Goal: Task Accomplishment & Management: Use online tool/utility

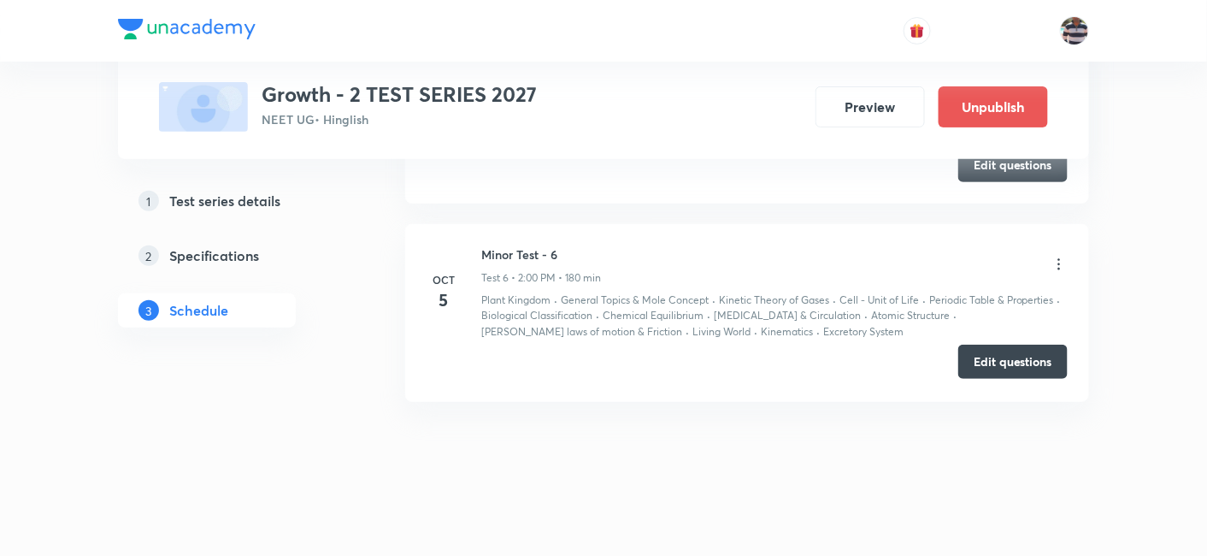
scroll to position [2137, 0]
click at [1048, 348] on button "Edit questions" at bounding box center [1012, 362] width 109 height 34
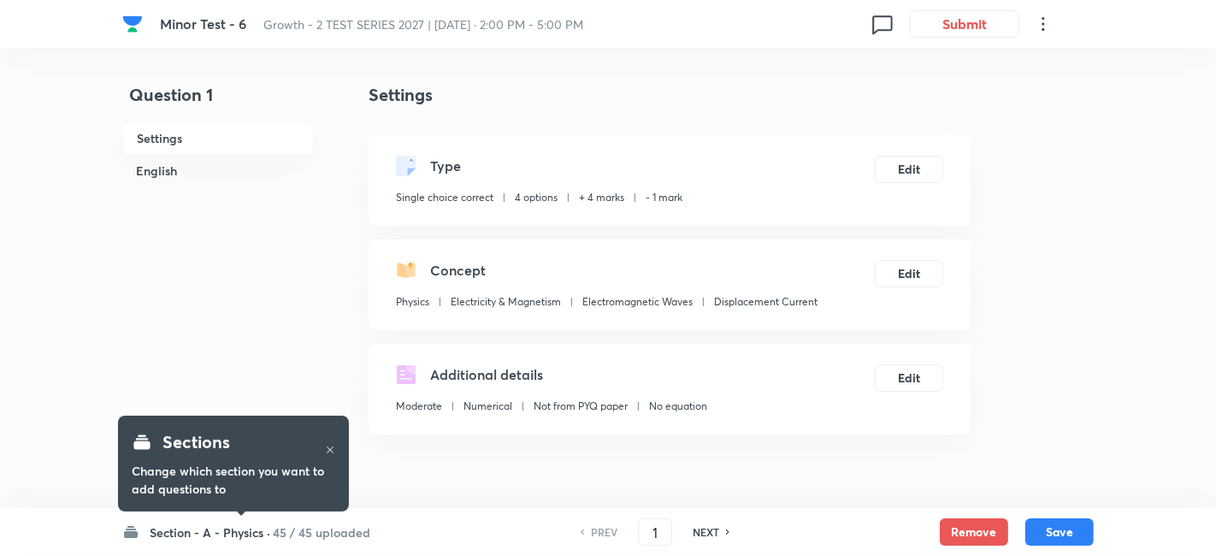
checkbox input "true"
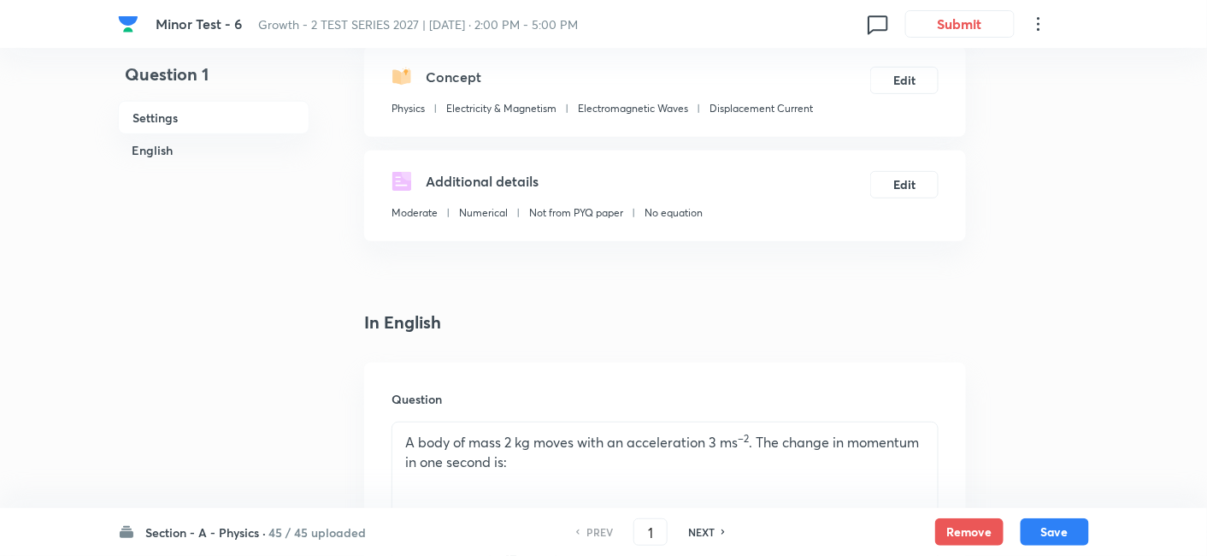
scroll to position [197, 0]
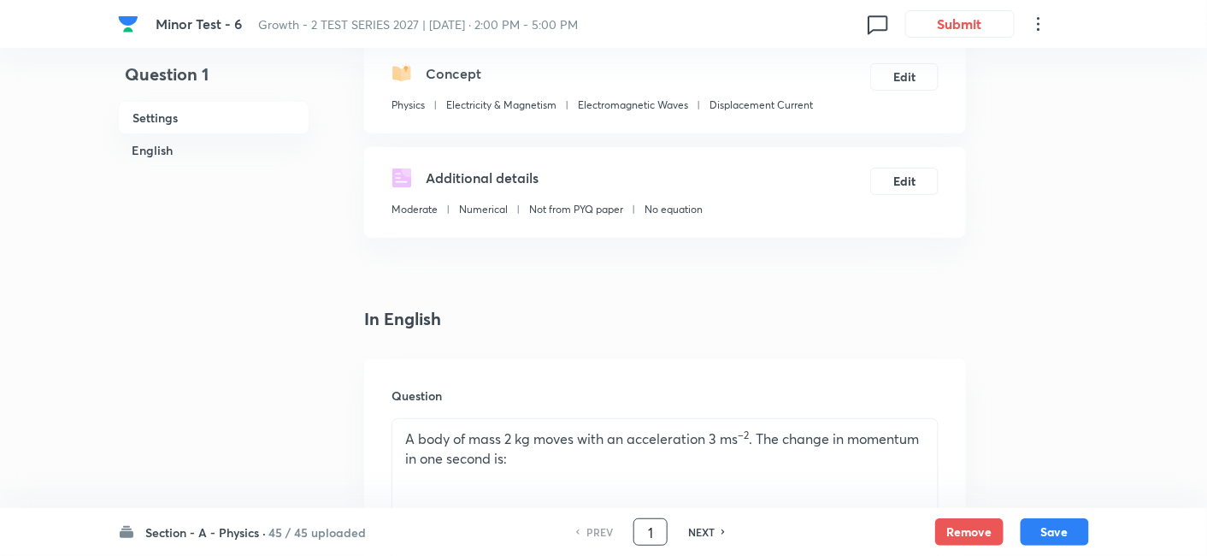
click at [659, 526] on input "1" at bounding box center [650, 532] width 32 height 30
type input "43"
checkbox input "false"
checkbox input "true"
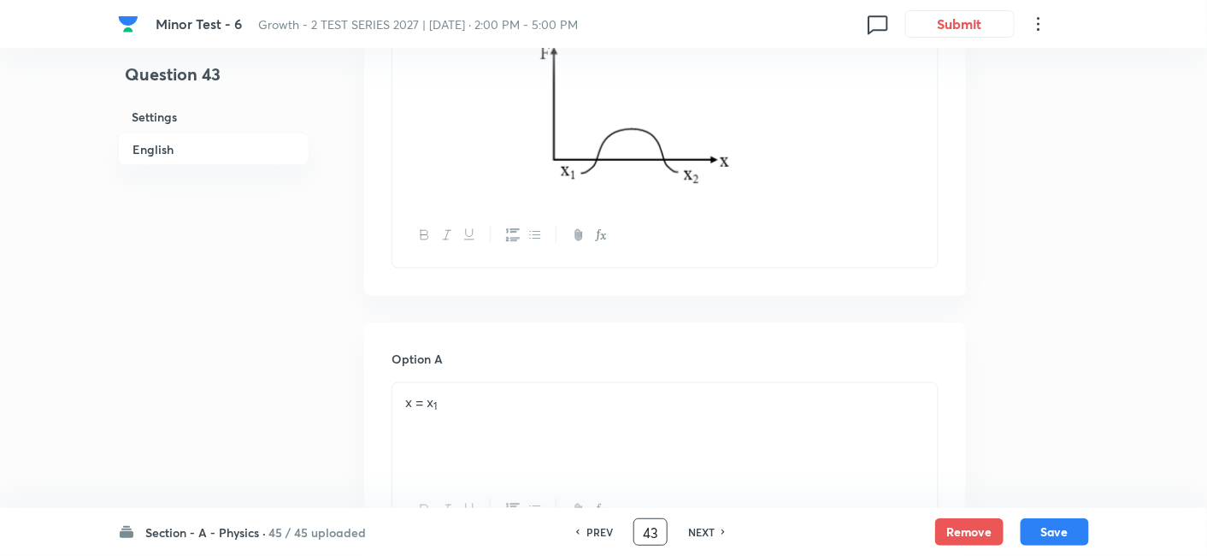
click at [633, 443] on div "Option A x = x 1 Mark as correct answer" at bounding box center [665, 481] width 547 height 260
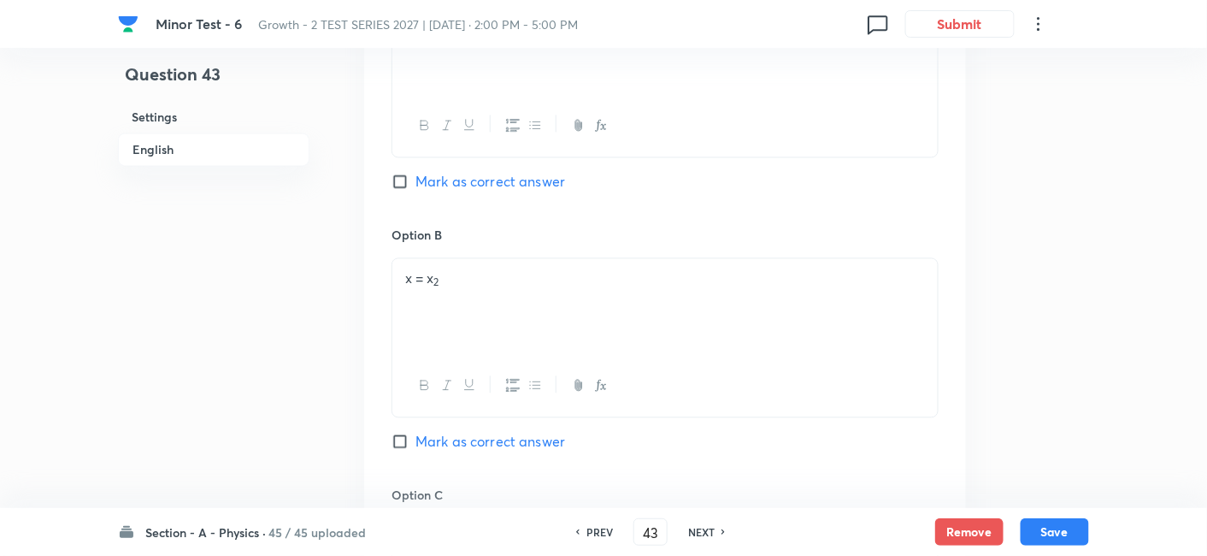
scroll to position [1046, 0]
click at [522, 443] on span "Mark as correct answer" at bounding box center [490, 439] width 150 height 21
click at [415, 443] on input "Mark as correct answer" at bounding box center [404, 439] width 24 height 17
checkbox input "true"
checkbox input "false"
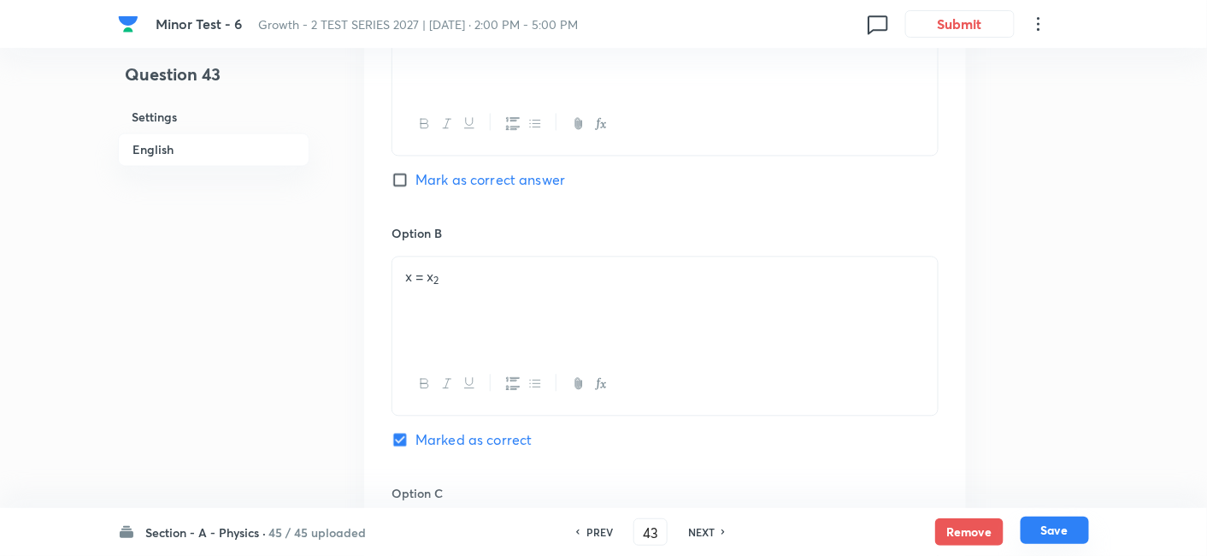
click at [1058, 522] on button "Save" at bounding box center [1055, 529] width 68 height 27
type input "44"
checkbox input "false"
checkbox input "true"
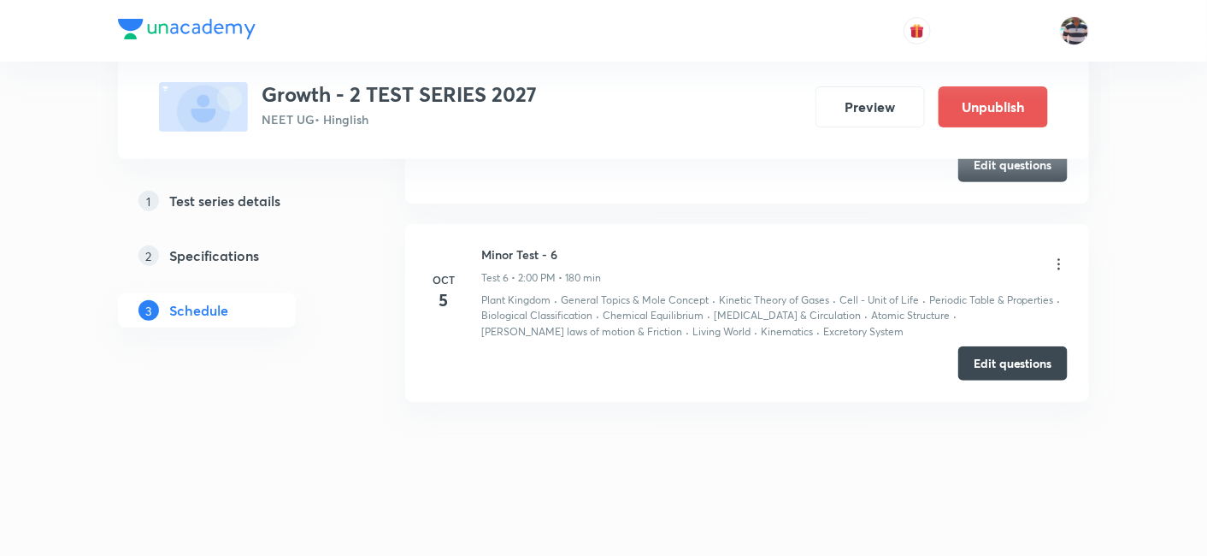
scroll to position [2137, 0]
click at [1025, 351] on button "Edit questions" at bounding box center [1012, 362] width 109 height 34
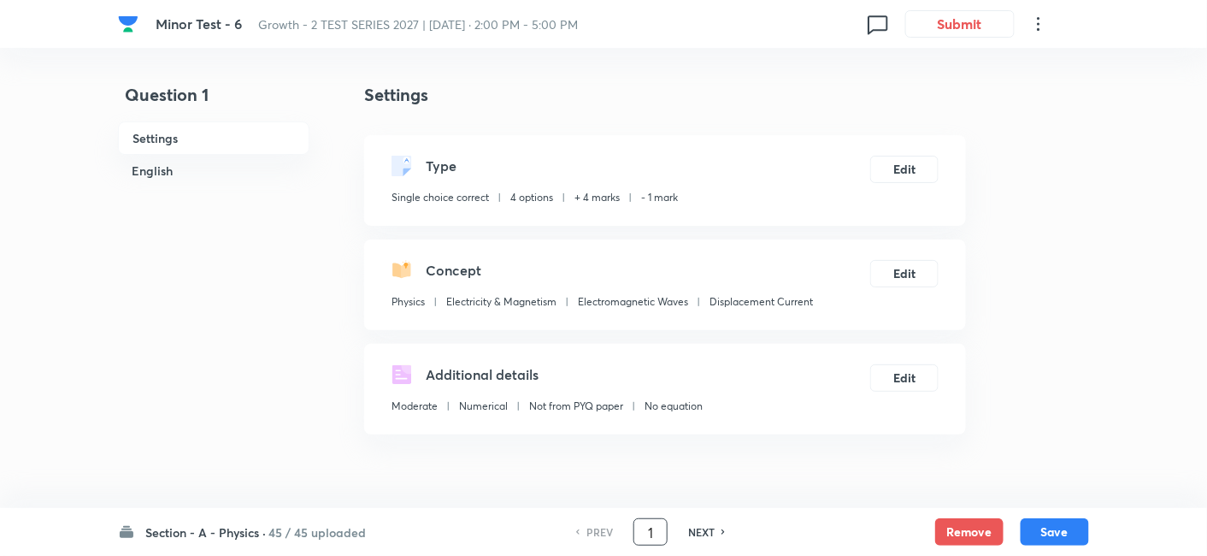
click at [654, 523] on input "1" at bounding box center [650, 532] width 32 height 30
type input "43"
checkbox input "false"
checkbox input "true"
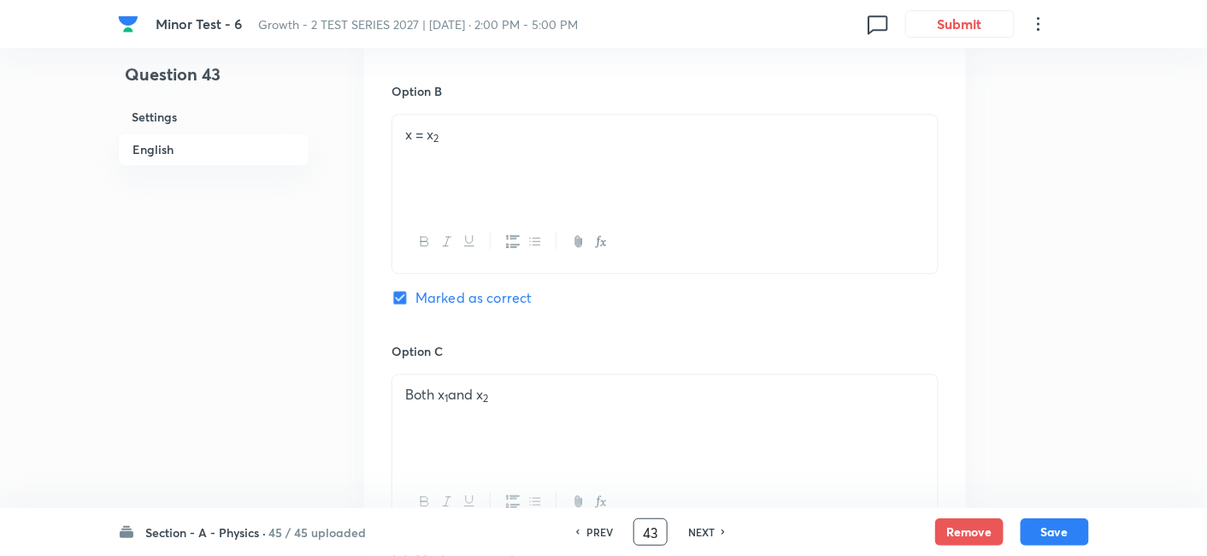
scroll to position [1193, 0]
